Goal: Task Accomplishment & Management: Manage account settings

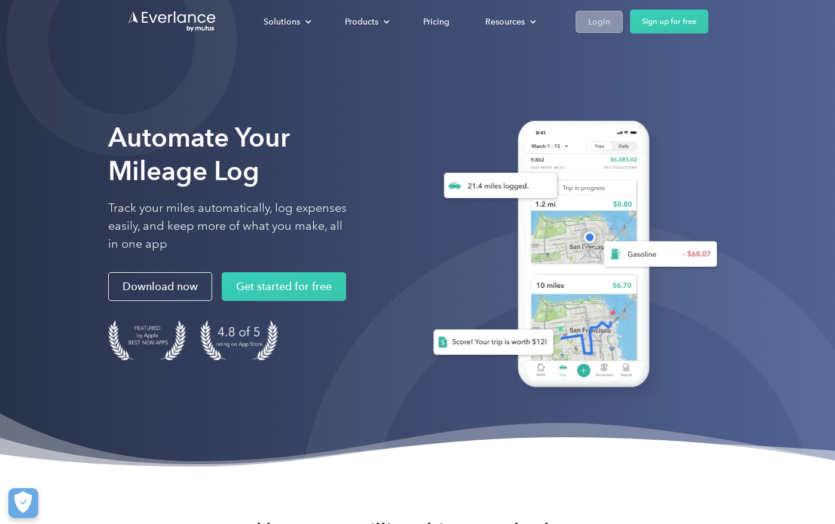
click at [590, 23] on div "Login" at bounding box center [599, 21] width 22 height 15
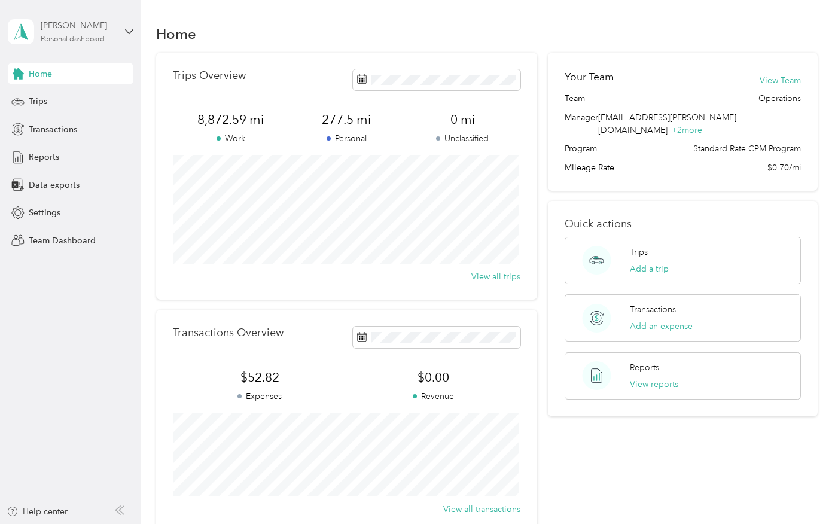
click at [112, 26] on div "[PERSON_NAME]" at bounding box center [78, 25] width 75 height 13
click at [86, 105] on div "Team dashboard Personal dashboard Log out" at bounding box center [201, 123] width 370 height 75
click at [58, 37] on div "Personal dashboard" at bounding box center [73, 39] width 64 height 7
click at [55, 105] on div "Team dashboard Personal dashboard Log out" at bounding box center [201, 125] width 370 height 75
click at [86, 36] on div "Personal dashboard" at bounding box center [73, 39] width 64 height 7
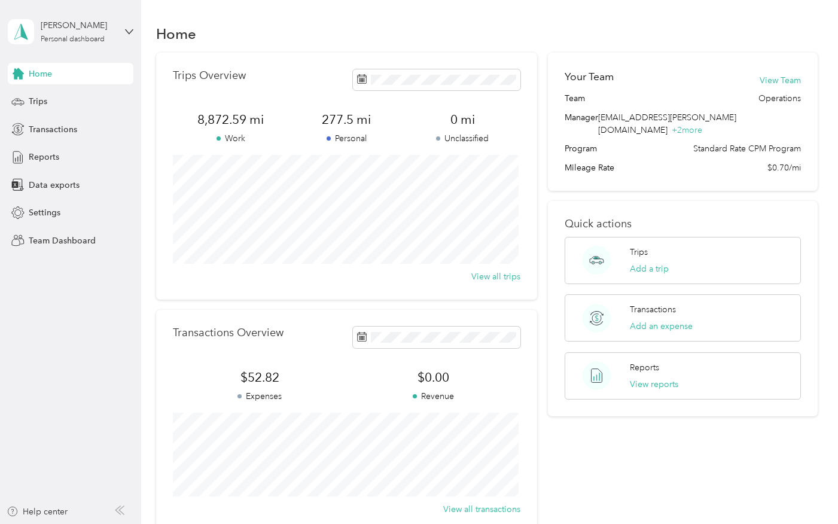
click at [33, 94] on div "Team dashboard" at bounding box center [51, 98] width 64 height 13
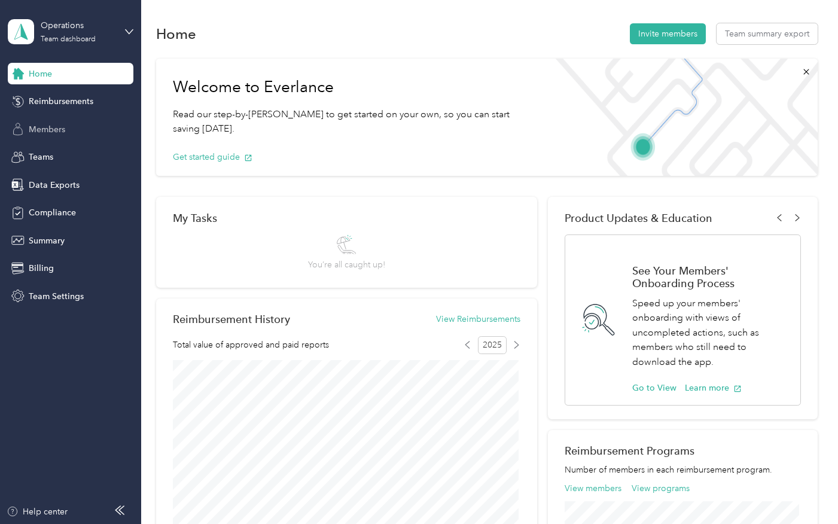
click at [48, 126] on span "Members" at bounding box center [47, 129] width 36 height 13
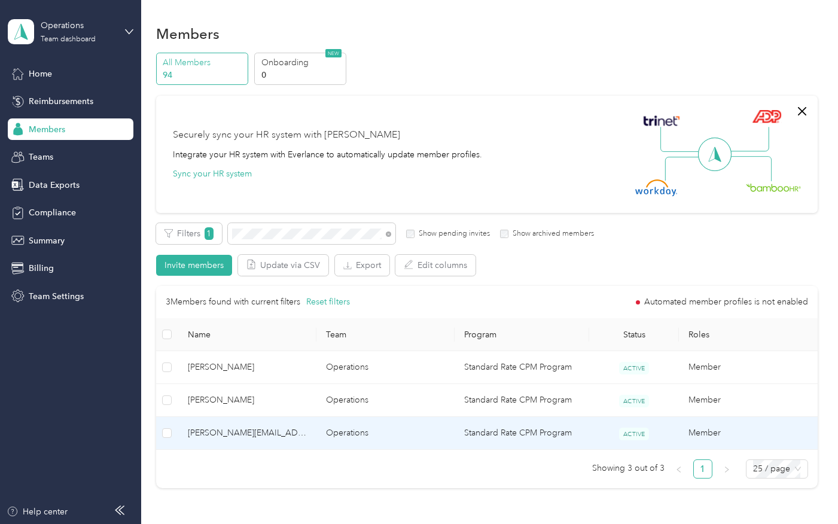
click at [237, 431] on span "[PERSON_NAME][EMAIL_ADDRESS][PERSON_NAME][DOMAIN_NAME]" at bounding box center [247, 432] width 119 height 13
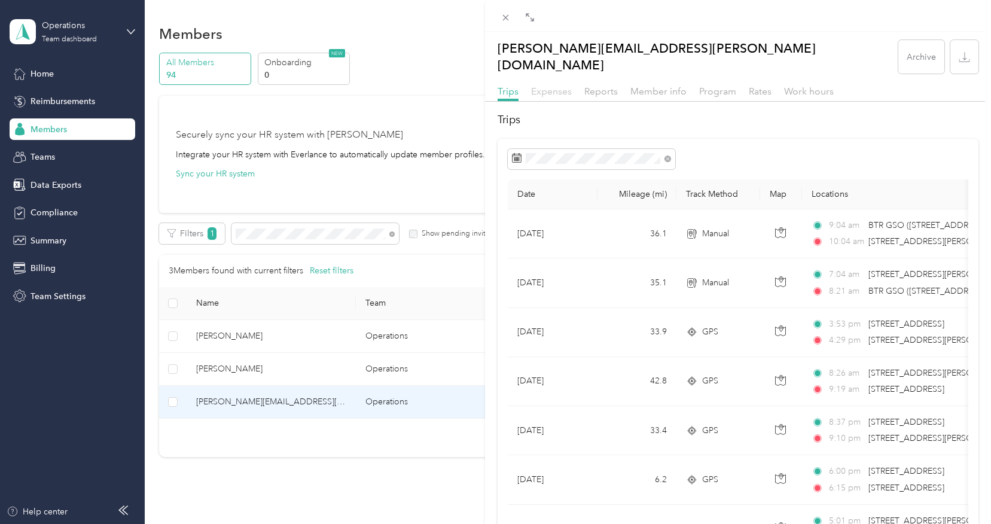
click at [568, 86] on span "Expenses" at bounding box center [551, 91] width 41 height 11
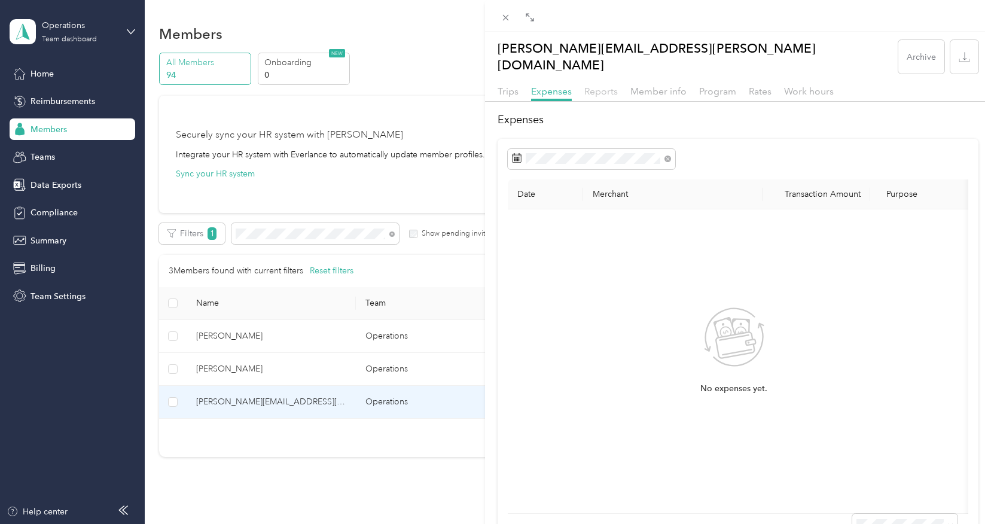
click at [589, 86] on span "Reports" at bounding box center [600, 91] width 33 height 11
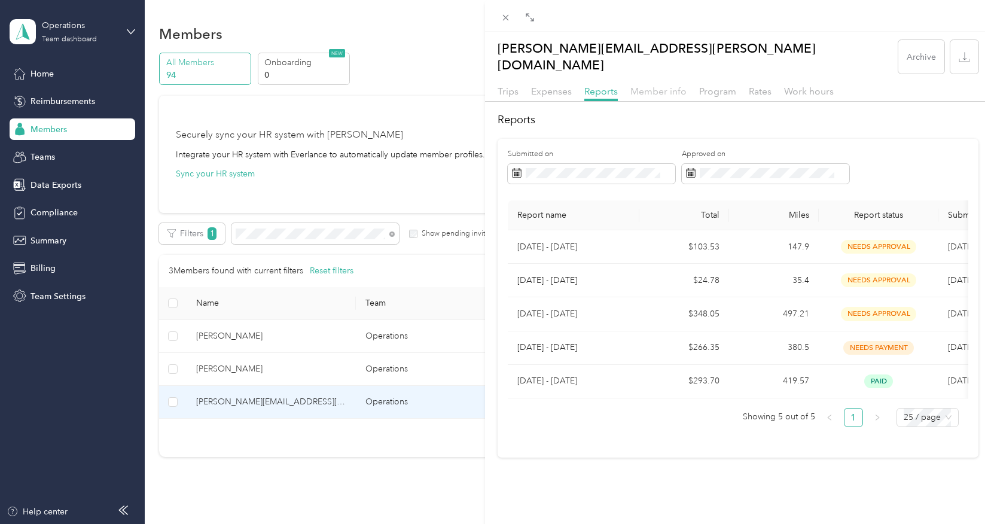
click at [630, 86] on span "Member info" at bounding box center [658, 91] width 56 height 11
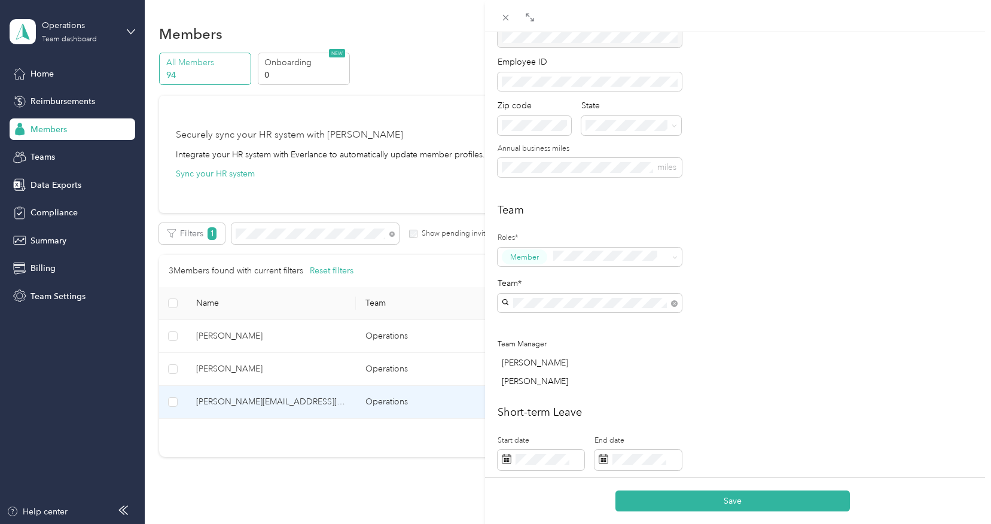
scroll to position [203, 0]
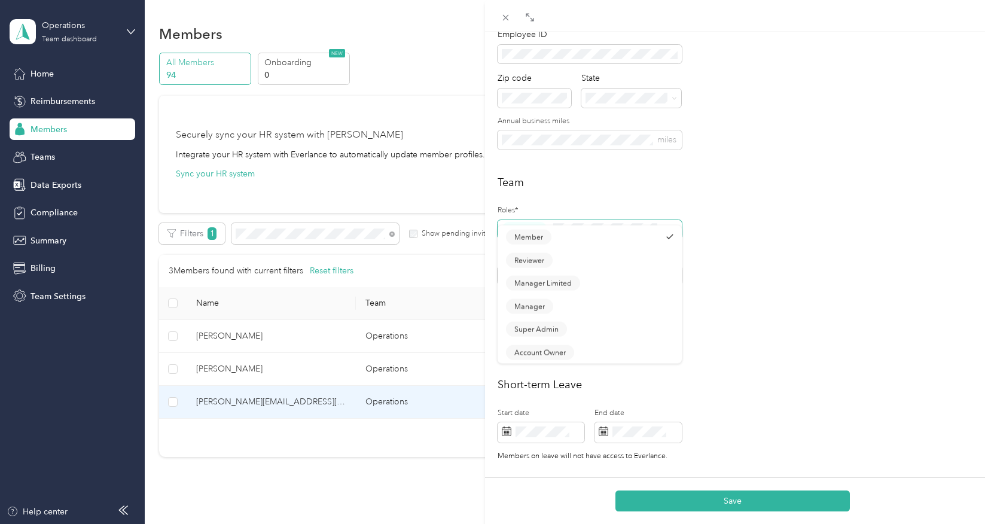
click at [602, 222] on span at bounding box center [605, 229] width 112 height 15
click at [734, 212] on div "Team Roles* Member Team* Team Manager [PERSON_NAME] [PERSON_NAME]" at bounding box center [738, 271] width 481 height 192
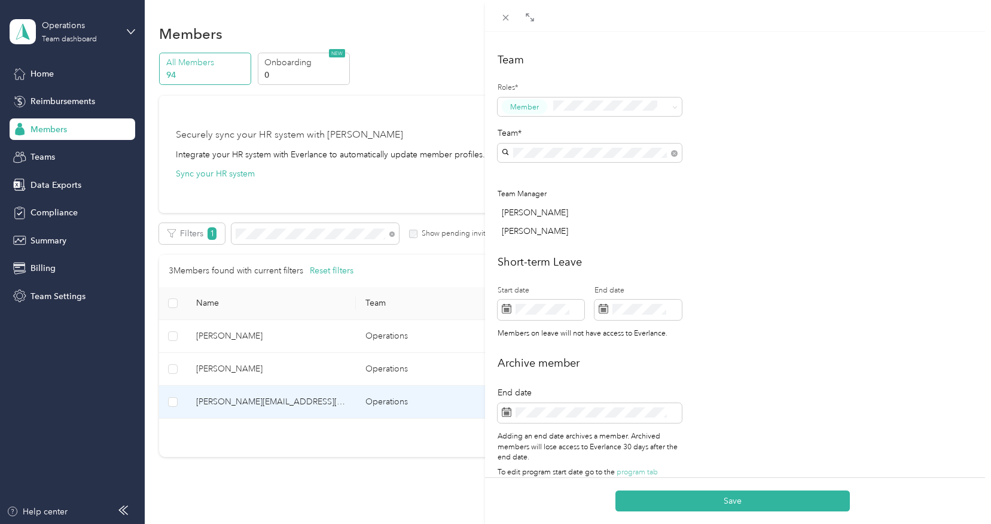
scroll to position [334, 0]
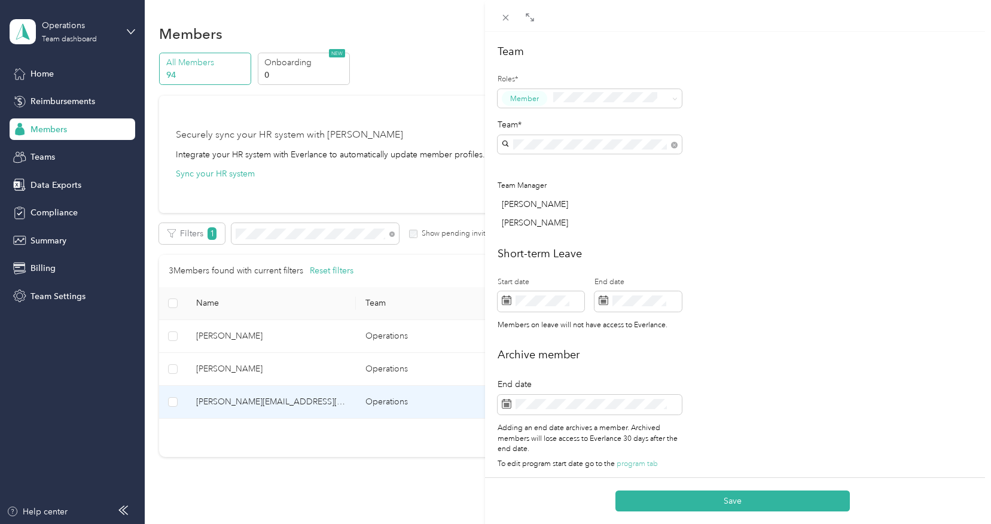
click at [639, 246] on h2 "Short-term Leave" at bounding box center [738, 254] width 481 height 16
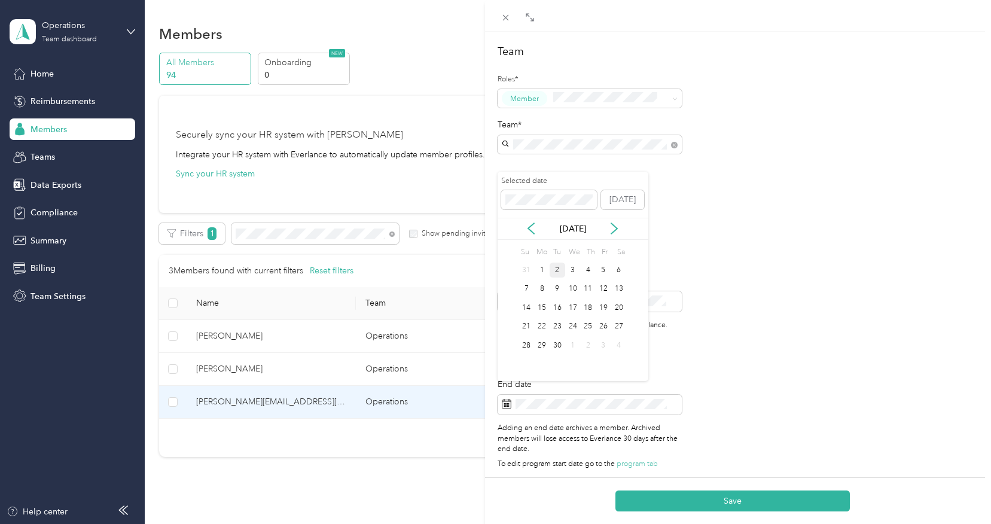
click at [558, 273] on div "2" at bounding box center [558, 270] width 16 height 15
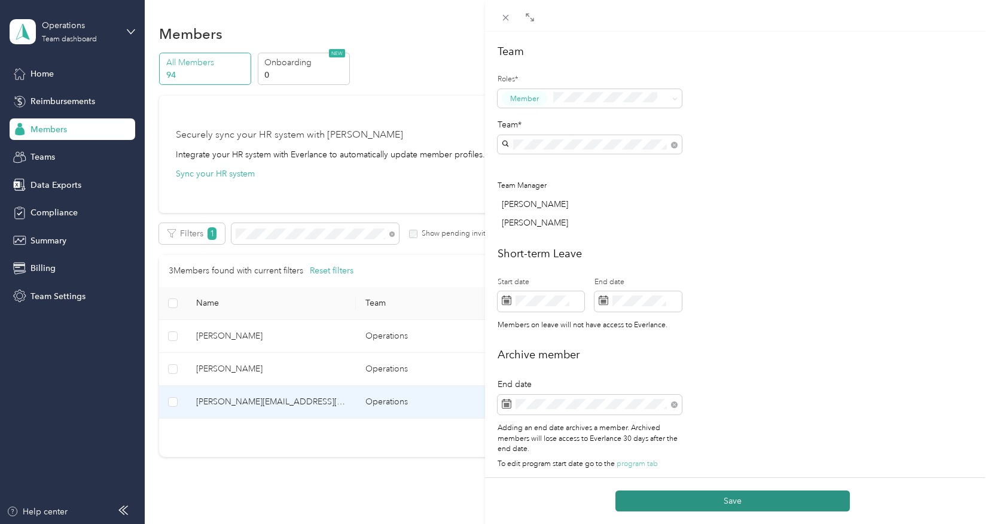
click at [732, 497] on button "Save" at bounding box center [732, 500] width 234 height 21
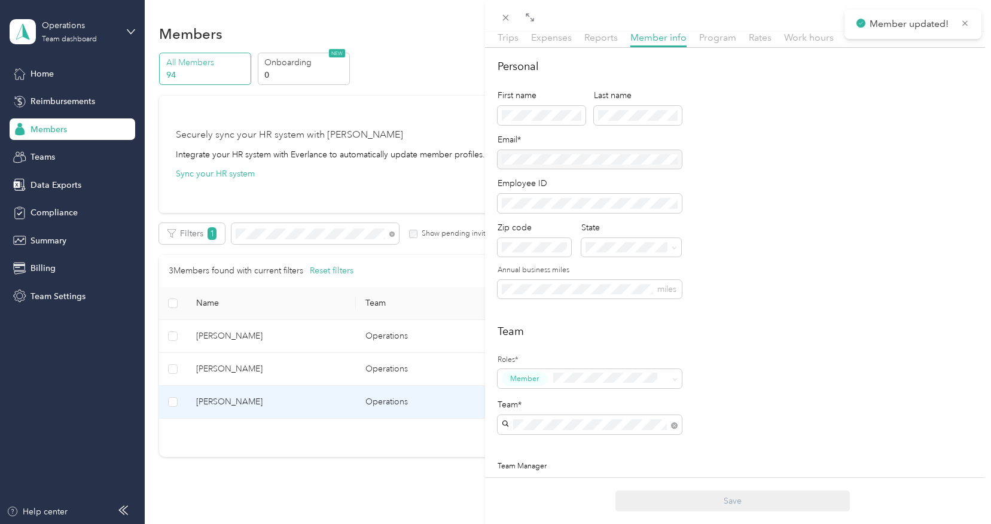
scroll to position [0, 0]
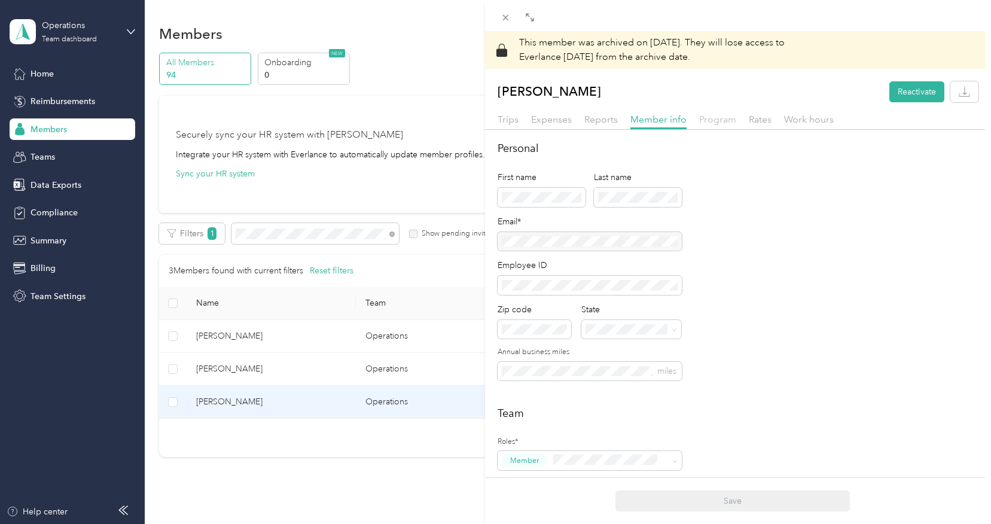
click at [707, 124] on span "Program" at bounding box center [717, 119] width 37 height 11
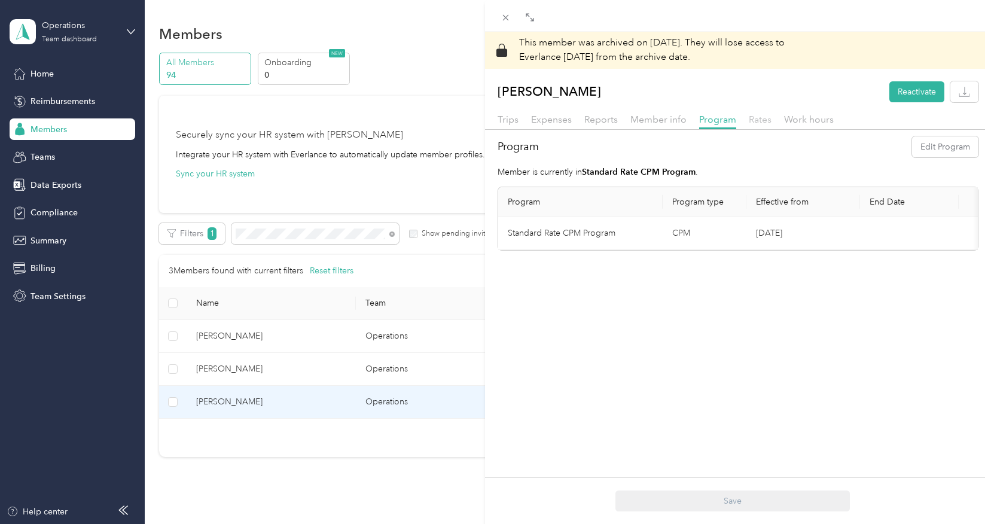
click at [752, 123] on span "Rates" at bounding box center [760, 119] width 23 height 11
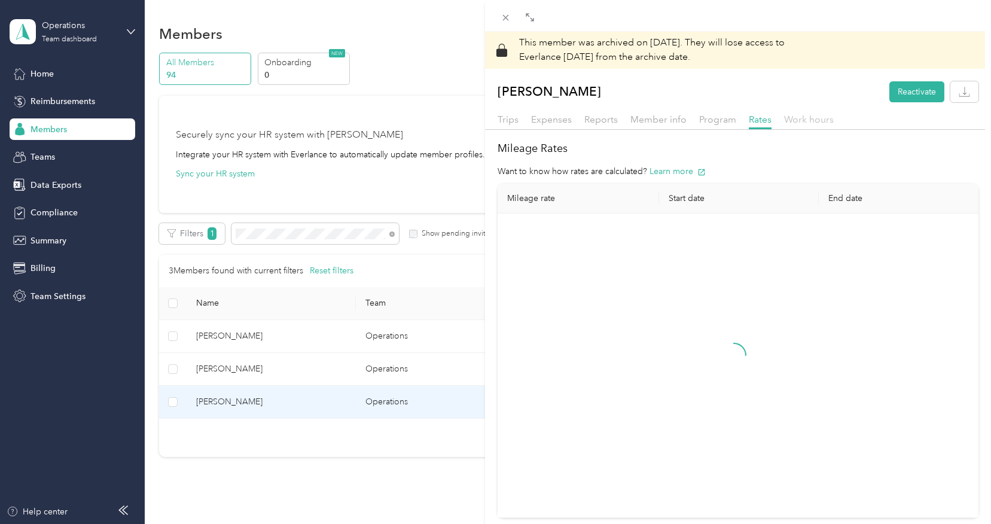
click at [792, 119] on span "Work hours" at bounding box center [809, 119] width 50 height 11
click at [681, 120] on span "Member info" at bounding box center [658, 119] width 56 height 11
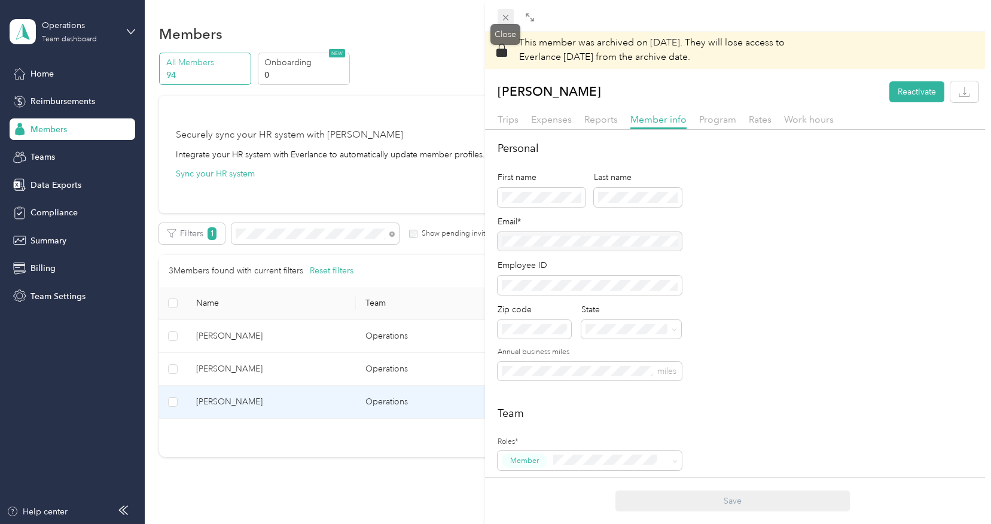
click at [506, 20] on icon at bounding box center [506, 18] width 10 height 10
